Goal: Information Seeking & Learning: Check status

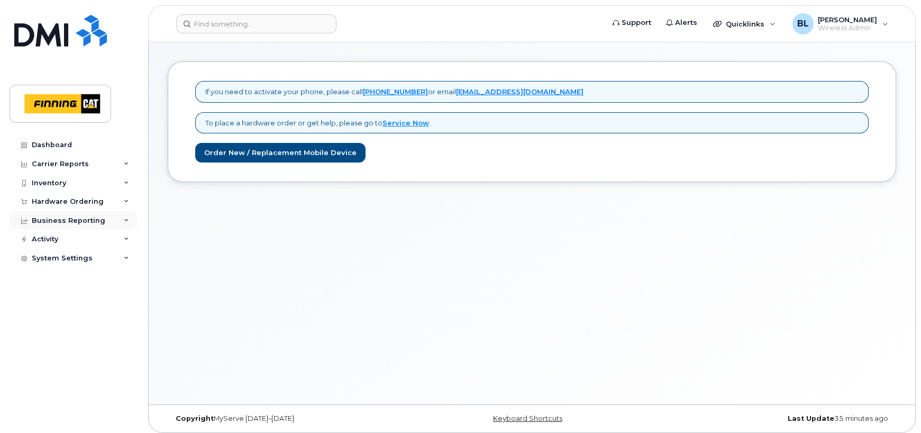
click at [77, 221] on div "Business Reporting" at bounding box center [69, 220] width 74 height 8
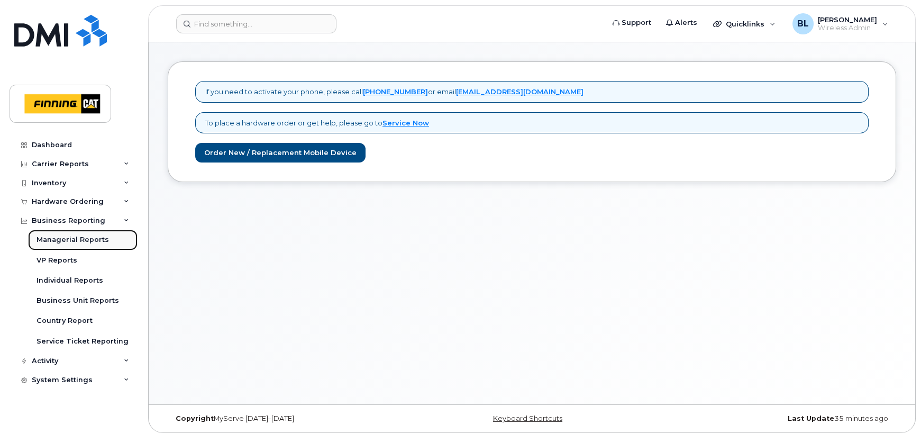
click at [77, 238] on div "Managerial Reports" at bounding box center [73, 240] width 72 height 10
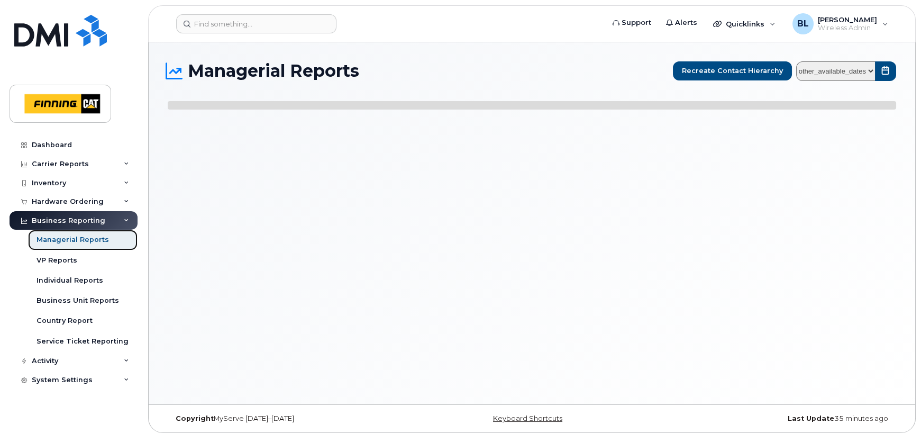
select select
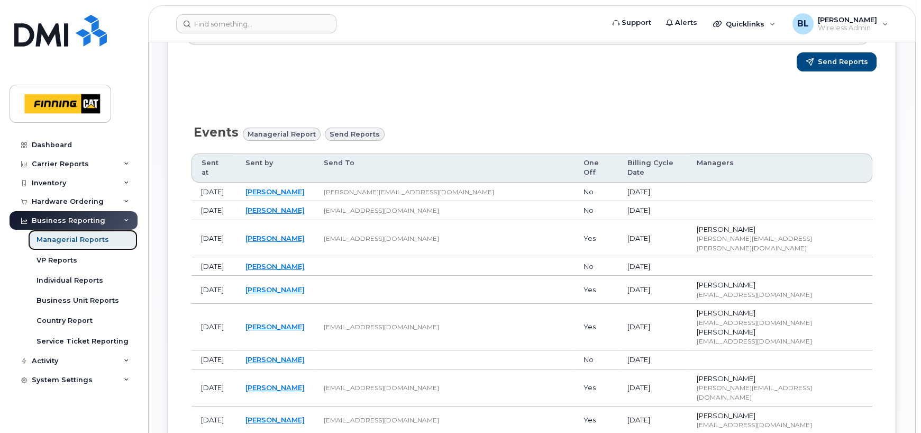
scroll to position [360, 0]
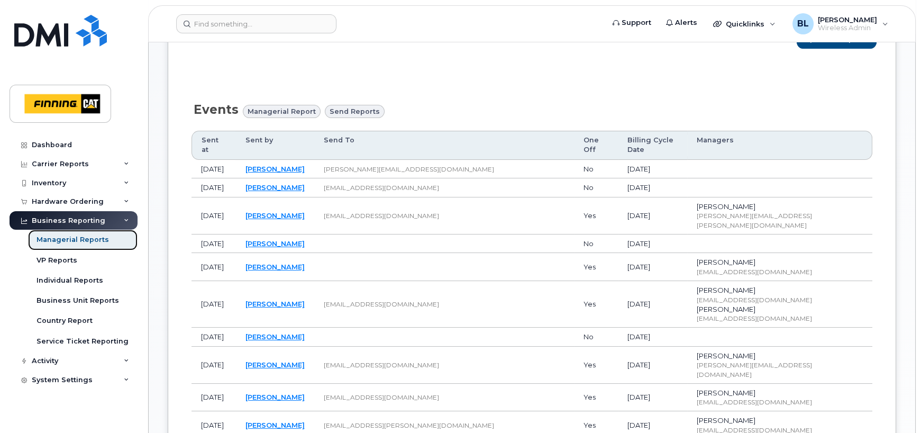
click at [83, 240] on div "Managerial Reports" at bounding box center [73, 240] width 72 height 10
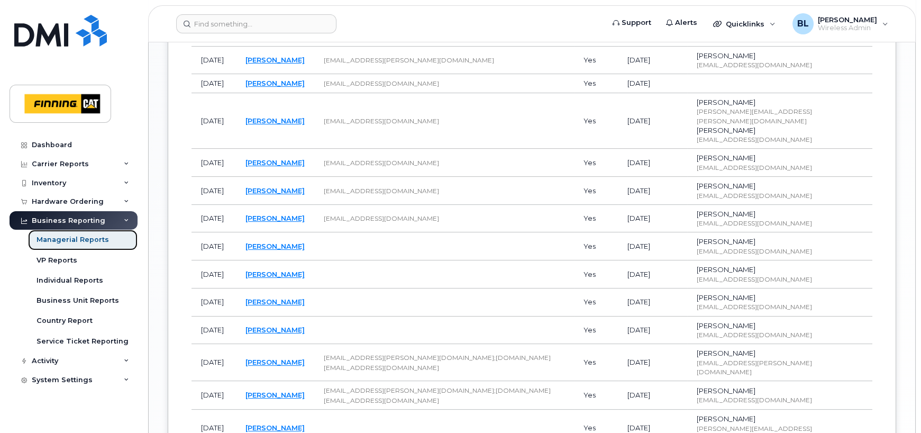
scroll to position [917, 0]
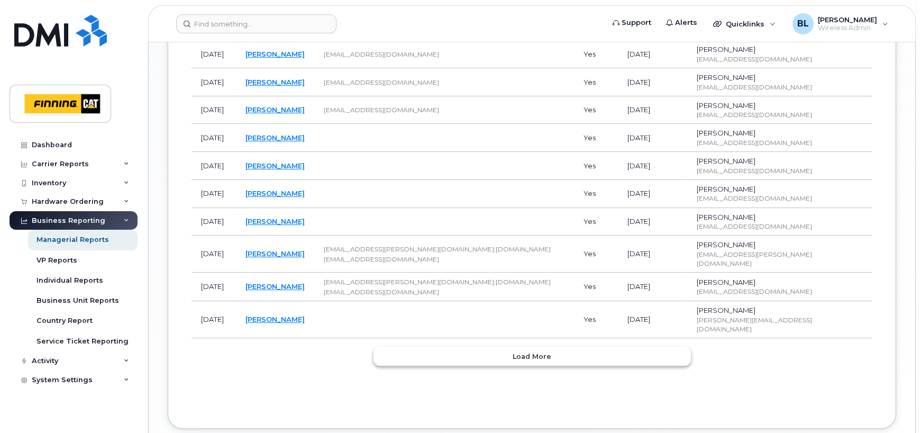
click at [522, 351] on span "Load more" at bounding box center [532, 356] width 39 height 10
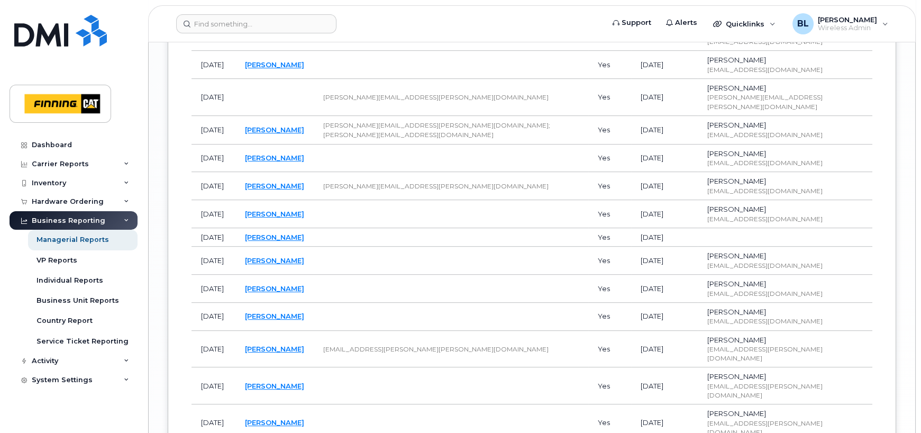
scroll to position [1611, 0]
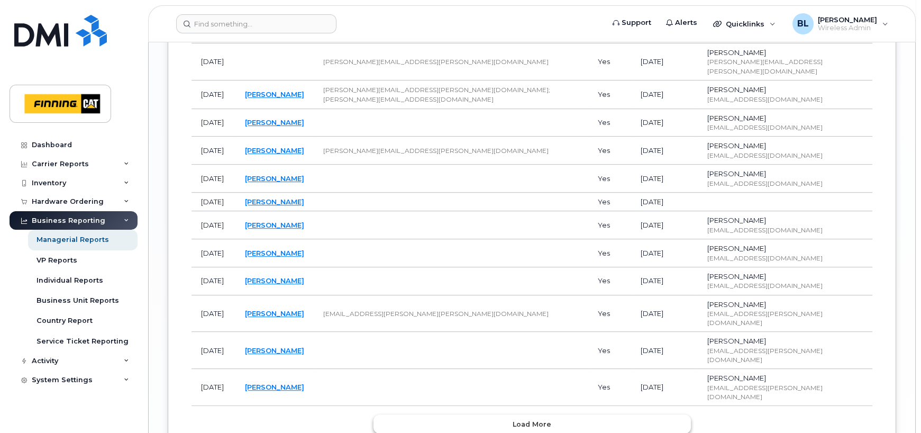
click at [518, 419] on span "Load more" at bounding box center [532, 424] width 39 height 10
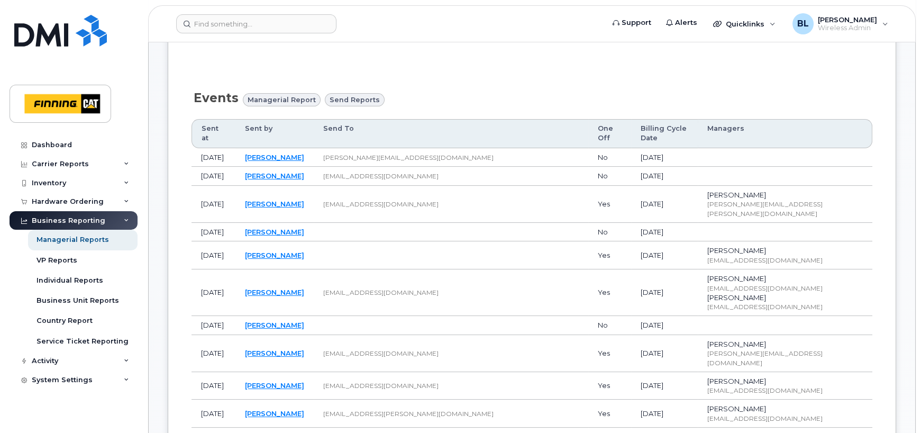
scroll to position [347, 0]
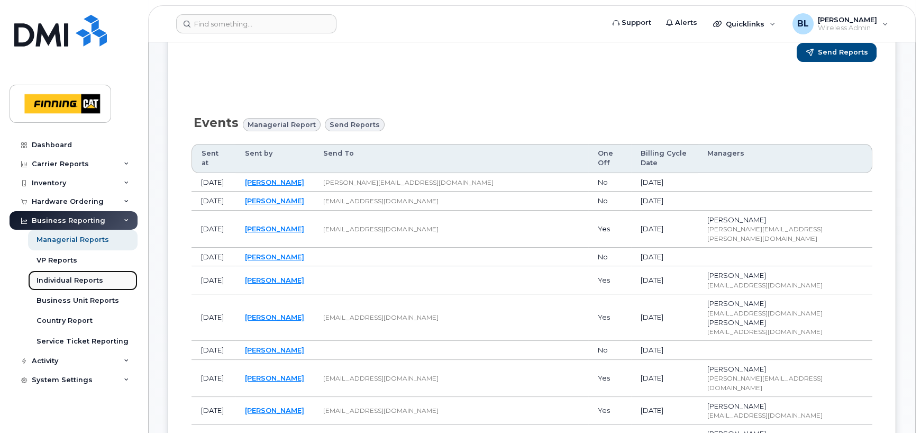
click at [60, 280] on div "Individual Reports" at bounding box center [70, 281] width 67 height 10
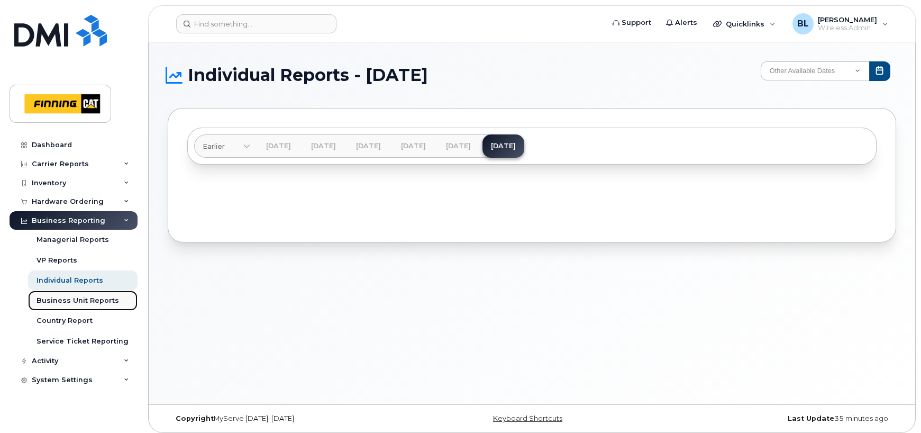
click at [65, 306] on link "Business Unit Reports" at bounding box center [83, 300] width 110 height 20
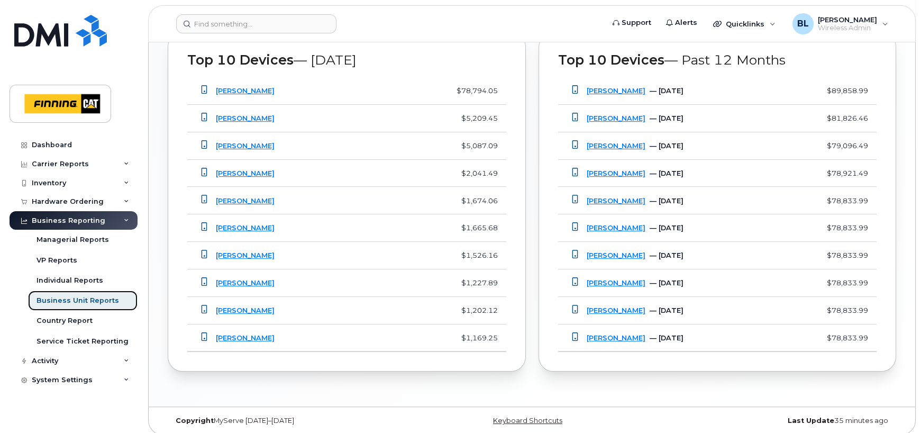
scroll to position [866, 0]
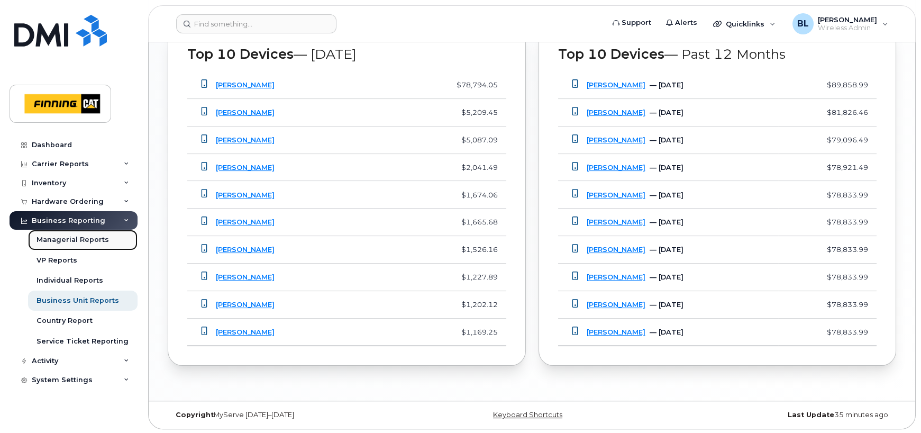
click at [74, 242] on div "Managerial Reports" at bounding box center [73, 240] width 72 height 10
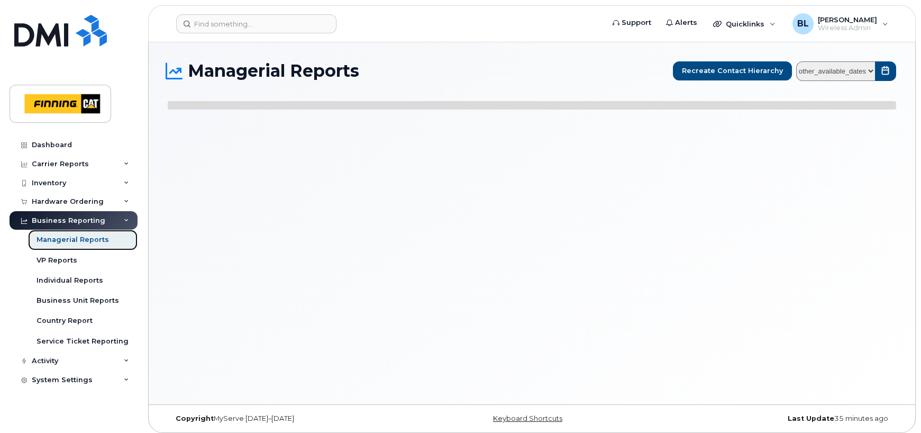
select select
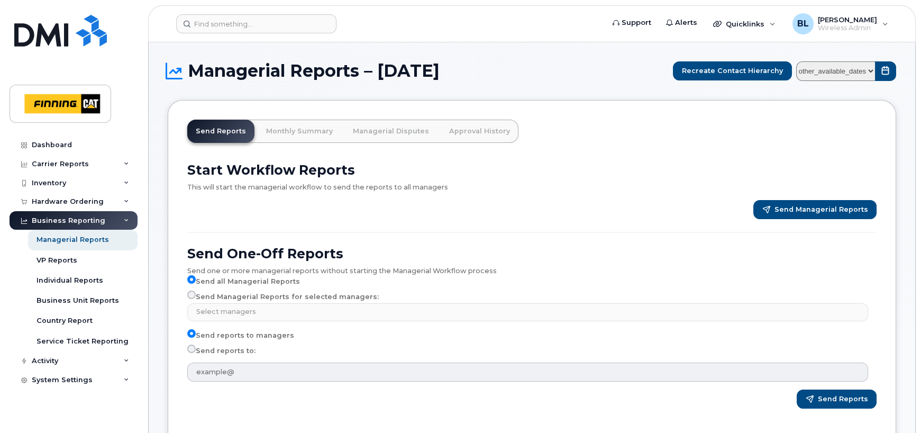
click at [870, 71] on select "other_available_dates September August July June May April March February Janua…" at bounding box center [835, 71] width 79 height 20
select select "/customer/19b9ee49-6ee6-44c4-b131-31e411ce2374/reports/9b28bbd2-9562-11f0-bd0f-…"
click at [799, 61] on select "other_available_dates September August July June May April March February Janua…" at bounding box center [835, 71] width 79 height 20
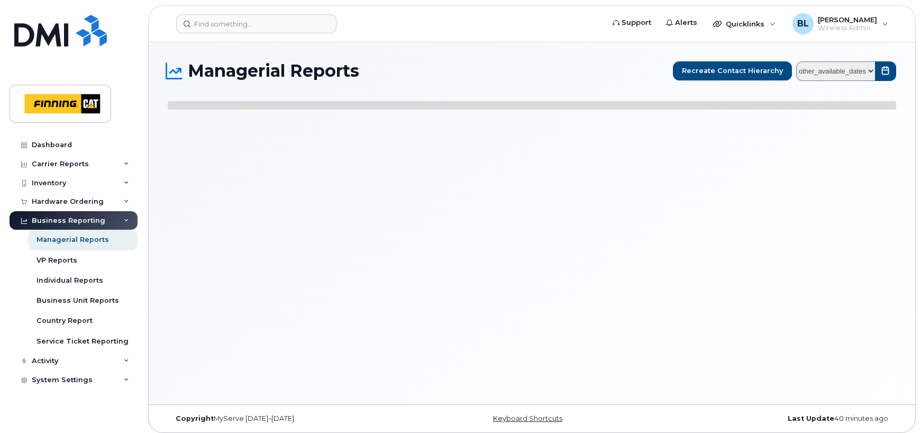
select select
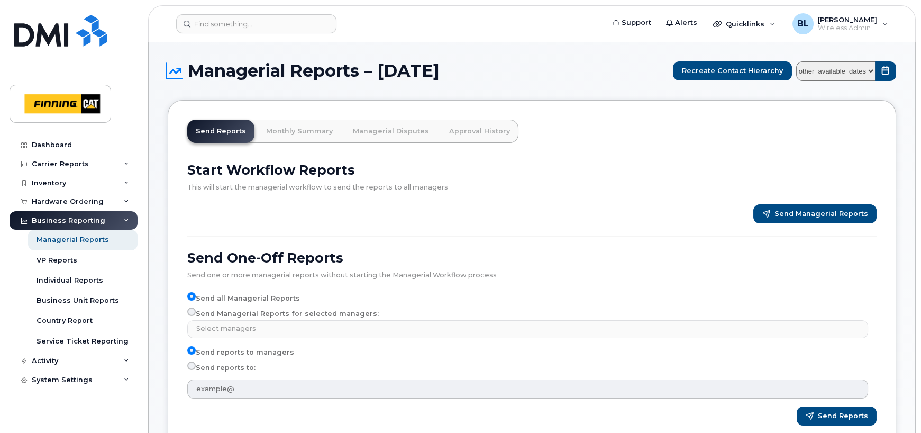
scroll to position [70, 0]
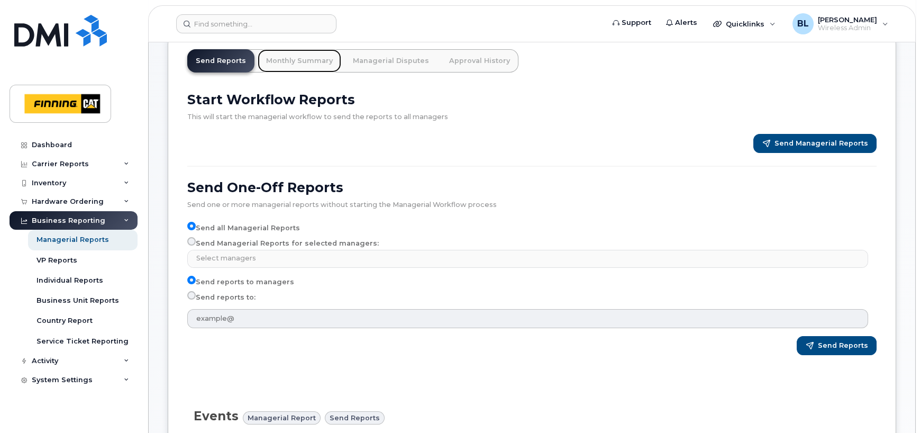
click at [298, 60] on link "Monthly Summary" at bounding box center [300, 60] width 84 height 23
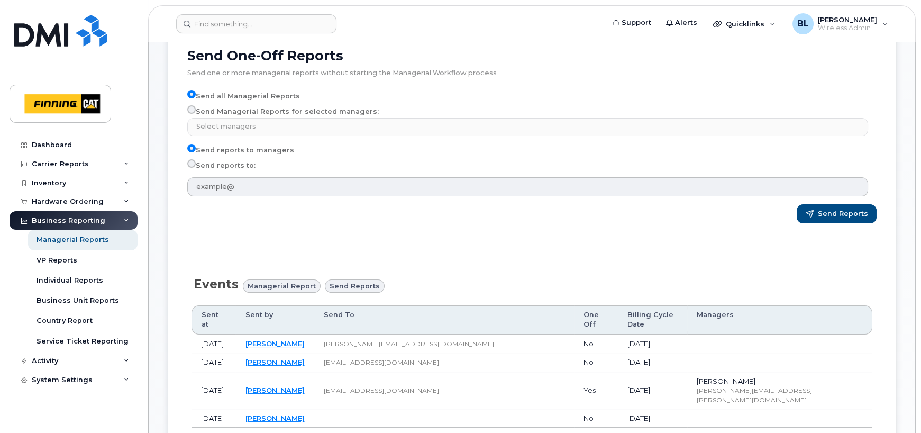
scroll to position [212, 0]
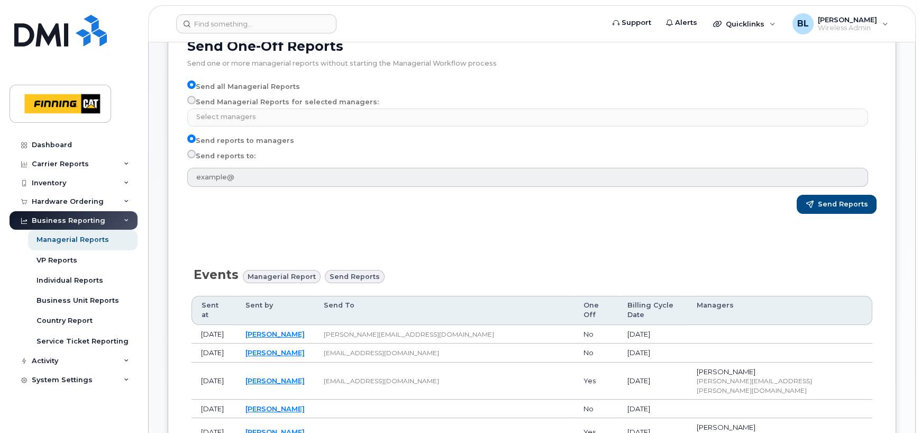
click at [284, 278] on span "Managerial Report" at bounding box center [282, 276] width 68 height 10
click at [281, 276] on span "Managerial Report" at bounding box center [282, 276] width 68 height 10
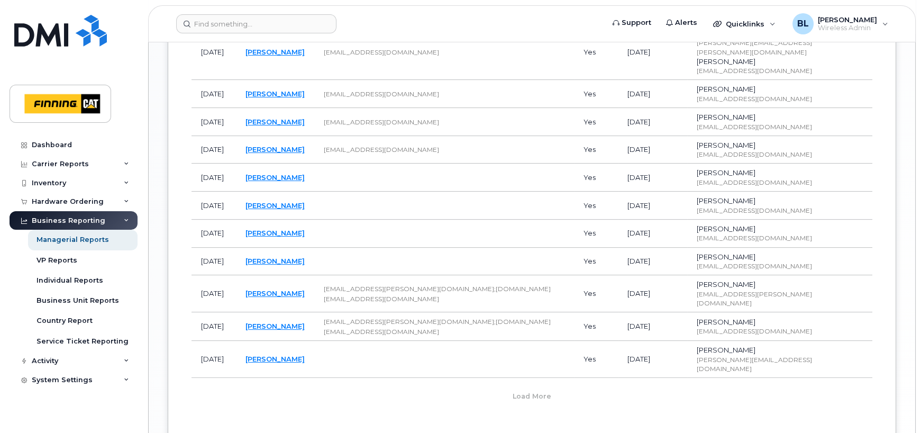
scroll to position [917, 0]
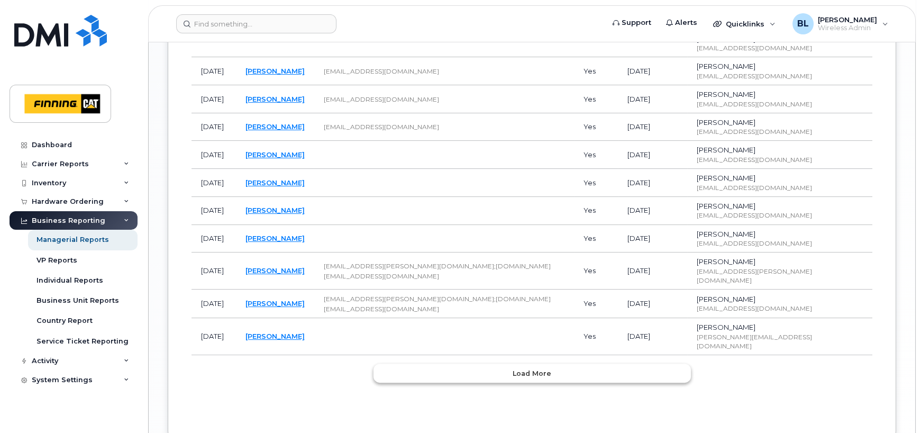
click at [518, 368] on span "Load more" at bounding box center [532, 373] width 39 height 10
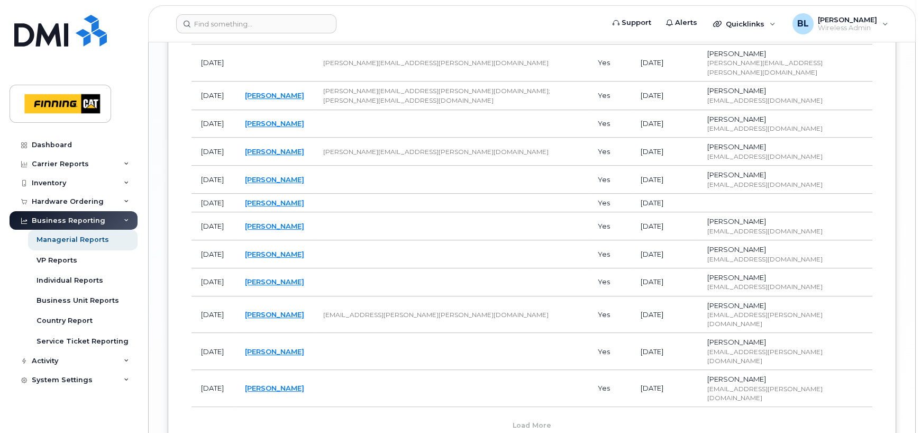
scroll to position [1628, 0]
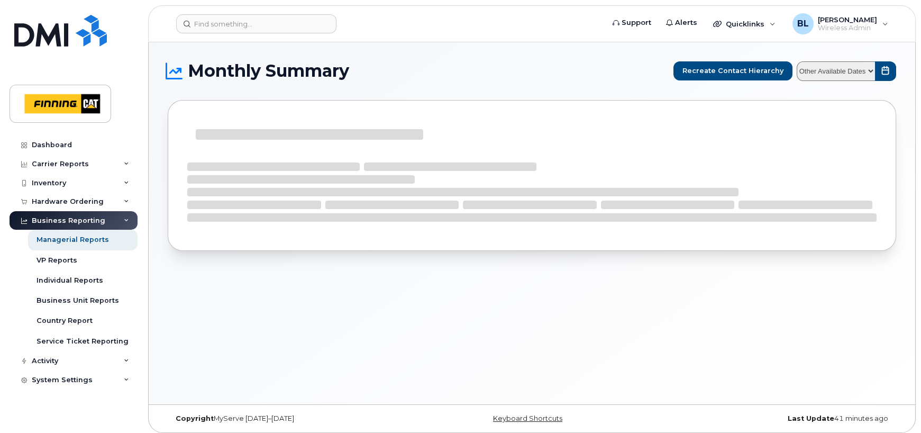
select select
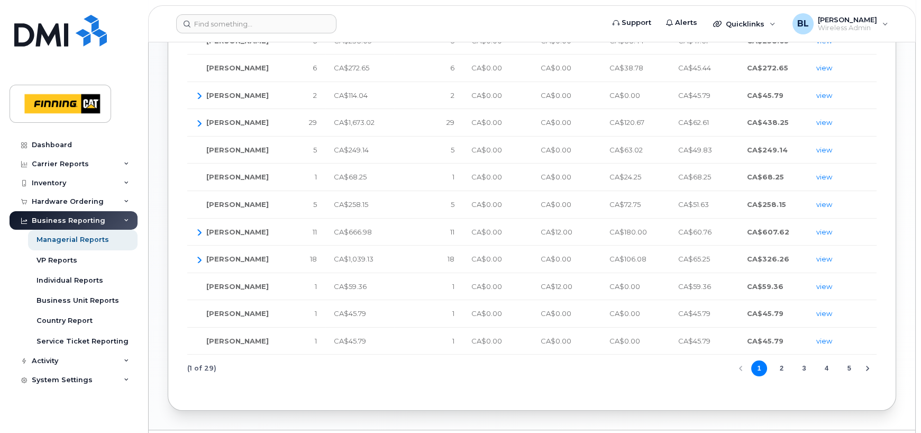
scroll to position [453, 0]
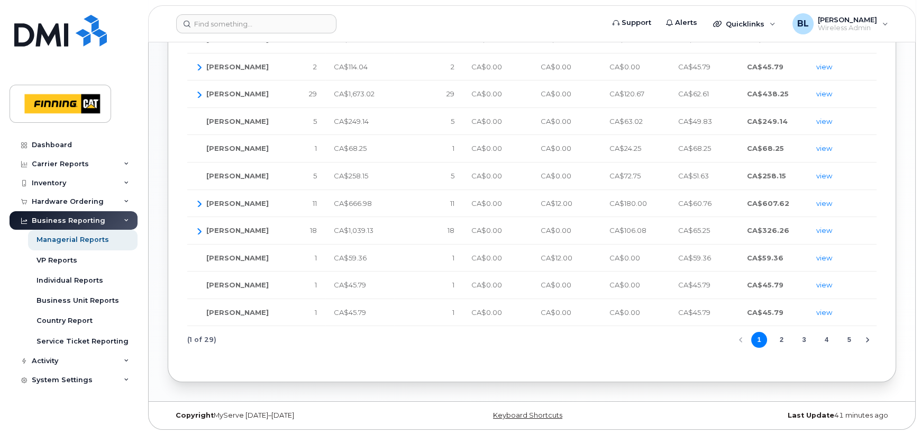
click at [804, 340] on button "3" at bounding box center [804, 340] width 16 height 16
click at [829, 340] on button "4" at bounding box center [827, 340] width 16 height 16
click at [705, 342] on div "(4 of 29) 2 3 4 5 6" at bounding box center [531, 339] width 689 height 27
click at [847, 337] on button "6" at bounding box center [849, 340] width 16 height 16
click at [847, 337] on button "8" at bounding box center [849, 340] width 16 height 16
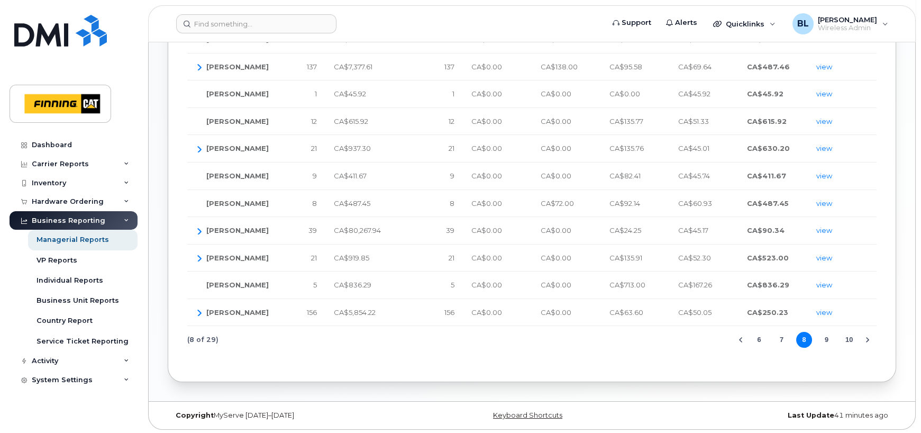
click at [784, 336] on button "7" at bounding box center [782, 340] width 16 height 16
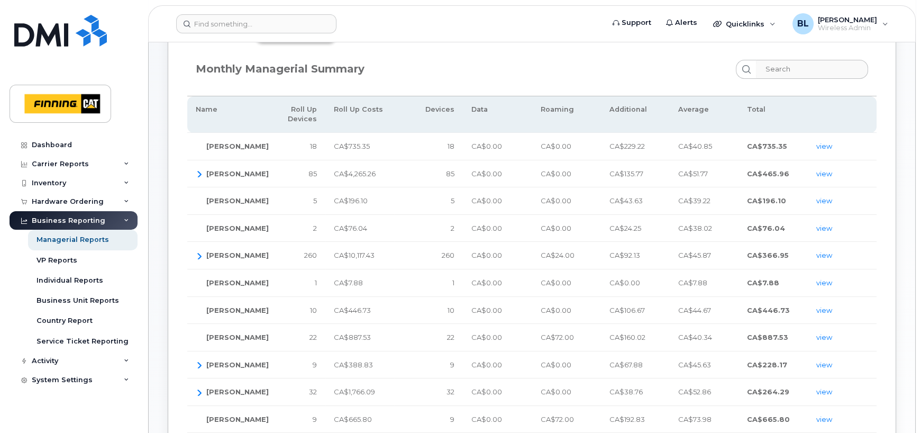
scroll to position [101, 0]
click at [198, 173] on icon "button" at bounding box center [199, 174] width 8 height 8
click at [831, 170] on link "view" at bounding box center [824, 174] width 16 height 8
click at [820, 174] on link "view" at bounding box center [824, 174] width 16 height 8
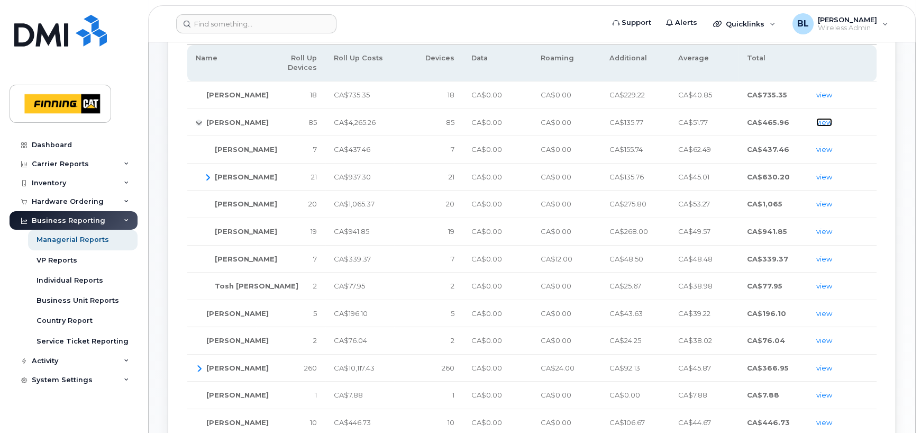
scroll to position [171, 0]
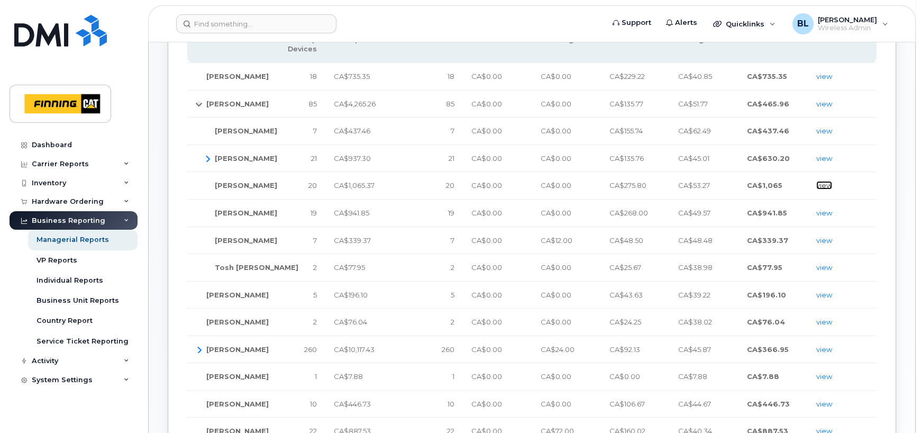
click at [823, 181] on link "view" at bounding box center [824, 185] width 16 height 8
click at [824, 184] on link "view" at bounding box center [824, 185] width 16 height 8
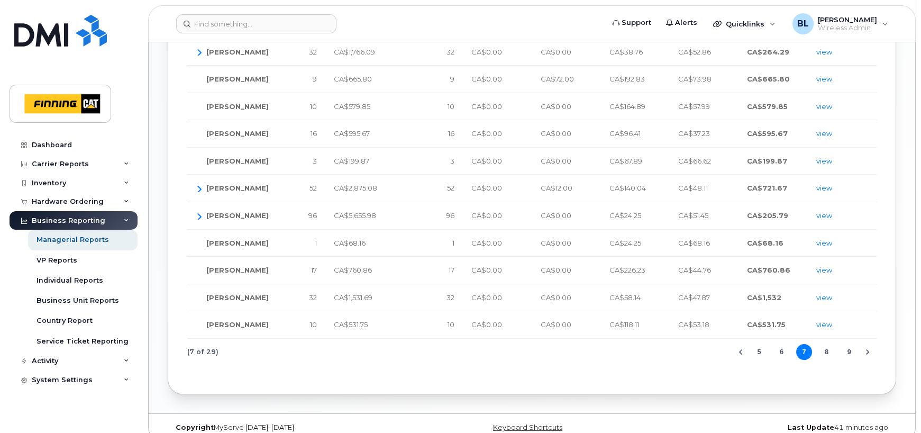
scroll to position [617, 0]
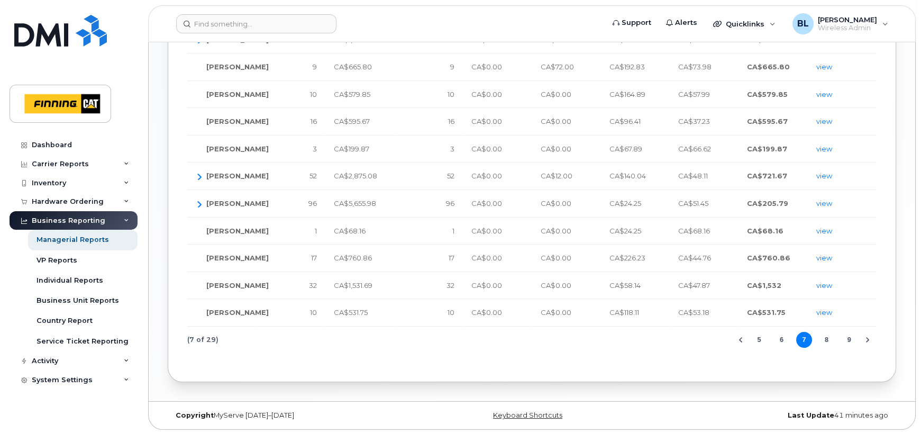
click at [872, 338] on button "Next Page" at bounding box center [868, 340] width 16 height 16
click at [825, 338] on button "11" at bounding box center [827, 340] width 16 height 16
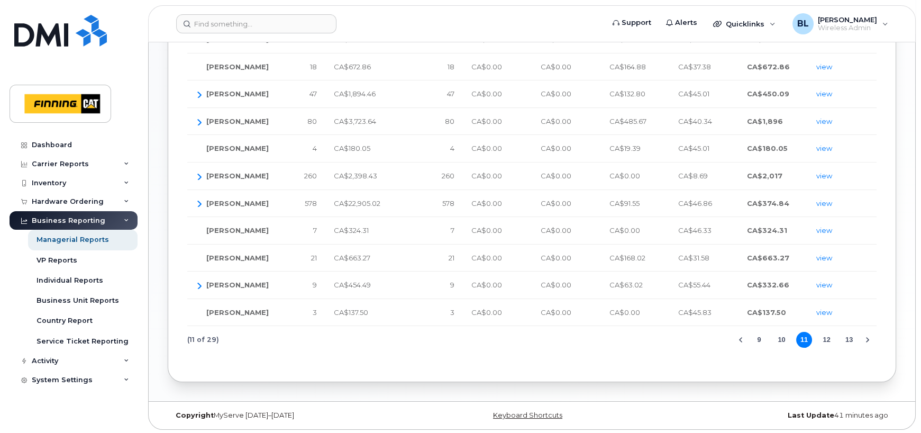
click at [871, 339] on icon "Next Page" at bounding box center [868, 339] width 8 height 8
click at [867, 339] on icon "Next Page" at bounding box center [868, 339] width 8 height 8
click at [867, 339] on icon "Next Page" at bounding box center [867, 339] width 3 height 5
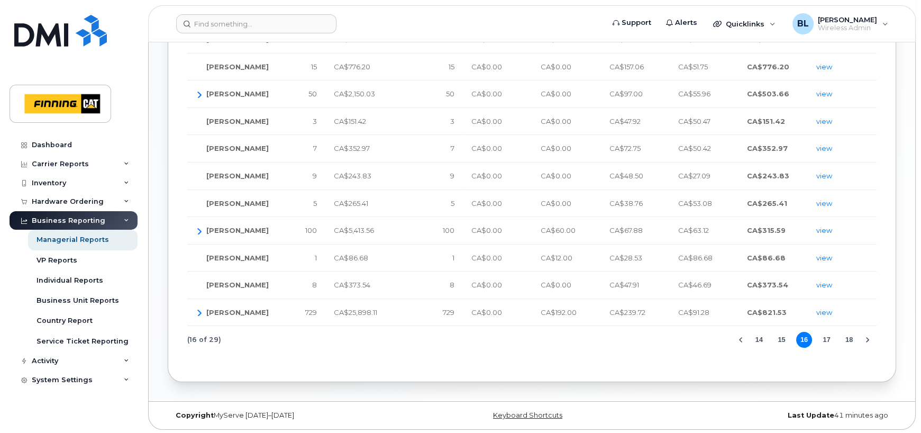
click at [867, 339] on icon "Next Page" at bounding box center [867, 339] width 3 height 5
click at [848, 337] on button "22" at bounding box center [849, 340] width 16 height 16
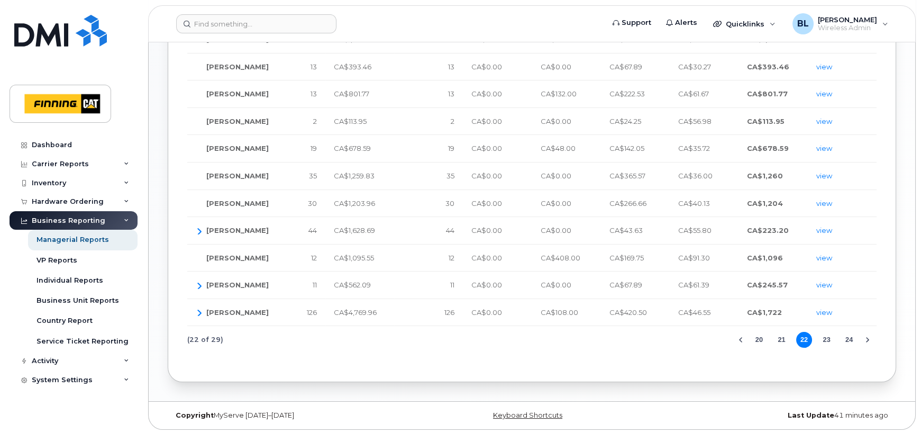
click at [864, 337] on icon "Next Page" at bounding box center [868, 339] width 8 height 8
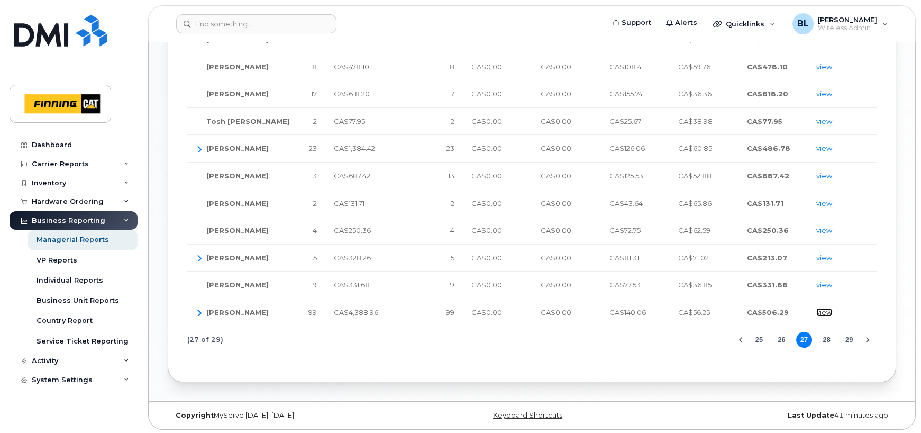
click at [827, 310] on link "view" at bounding box center [824, 312] width 16 height 8
